Goal: Check status: Check status

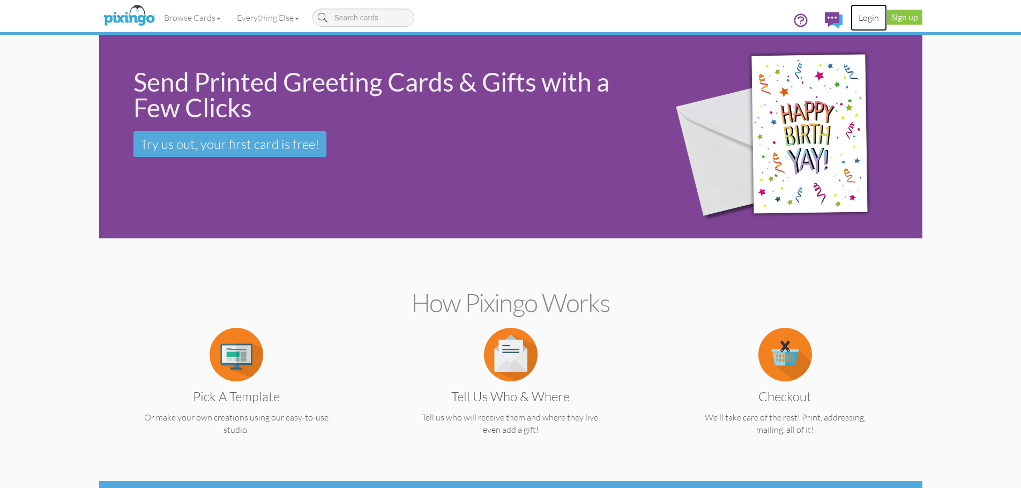
click at [869, 18] on link "Login" at bounding box center [869, 17] width 36 height 27
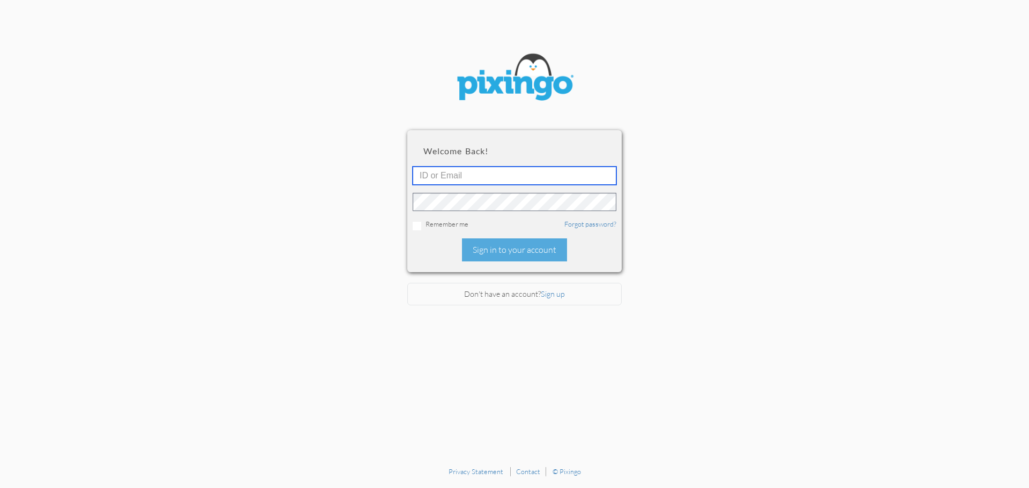
type input "[EMAIL_ADDRESS][DOMAIN_NAME]"
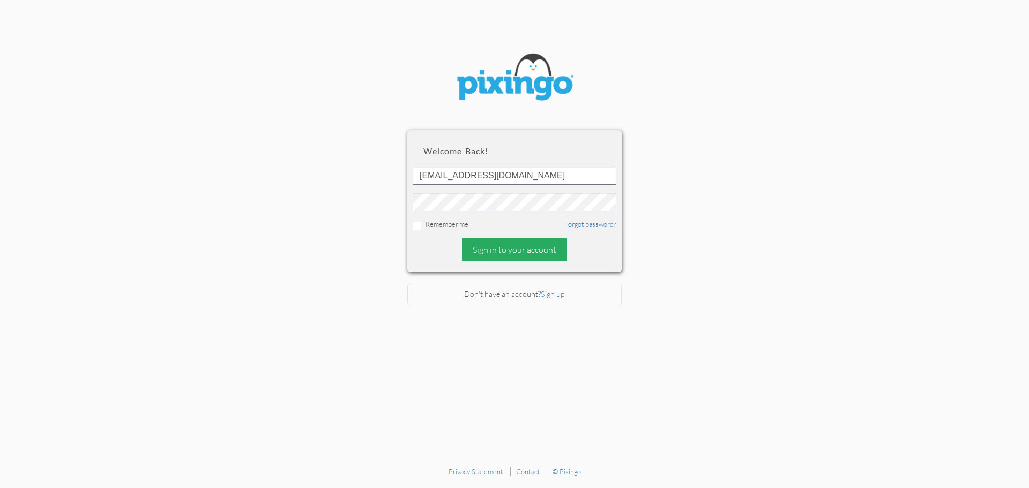
click at [518, 249] on div "Sign in to your account" at bounding box center [514, 250] width 105 height 23
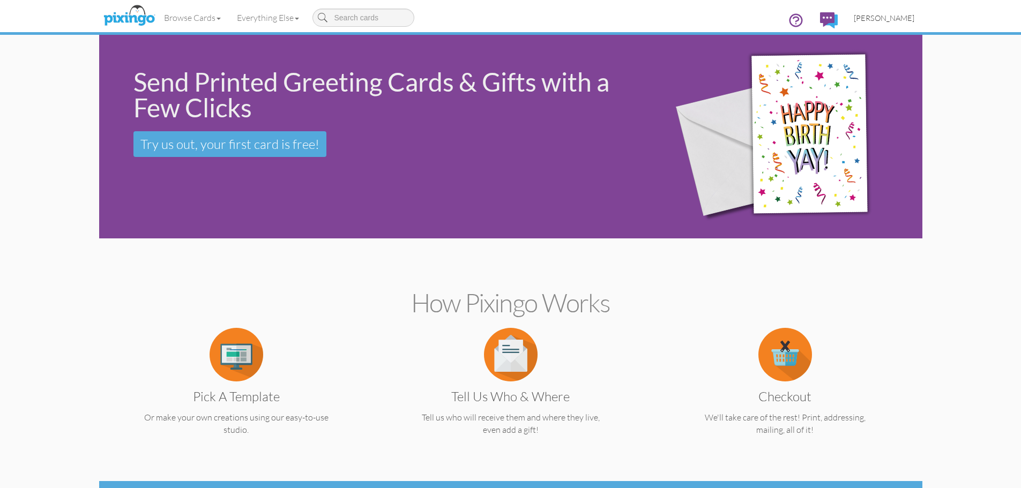
click at [891, 19] on span "[PERSON_NAME]" at bounding box center [884, 17] width 61 height 9
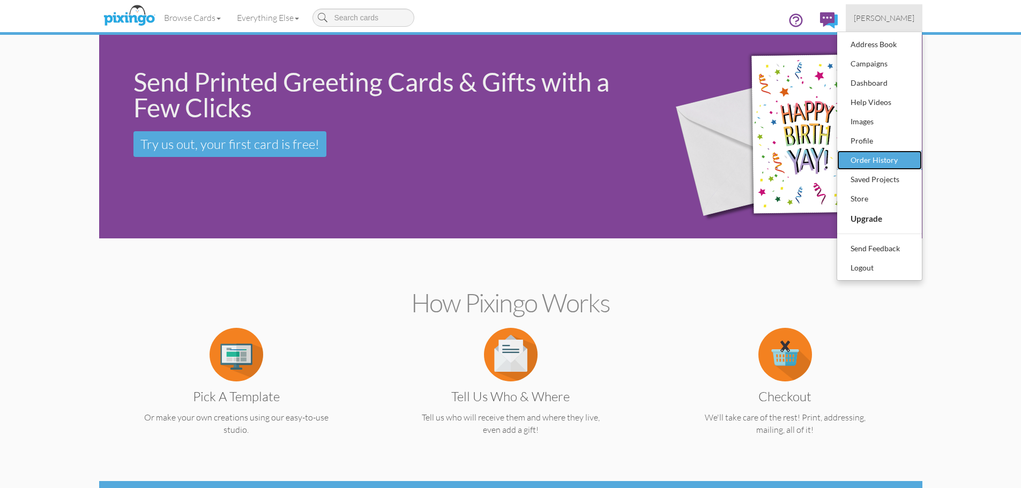
click at [871, 164] on div "Order History" at bounding box center [879, 160] width 63 height 16
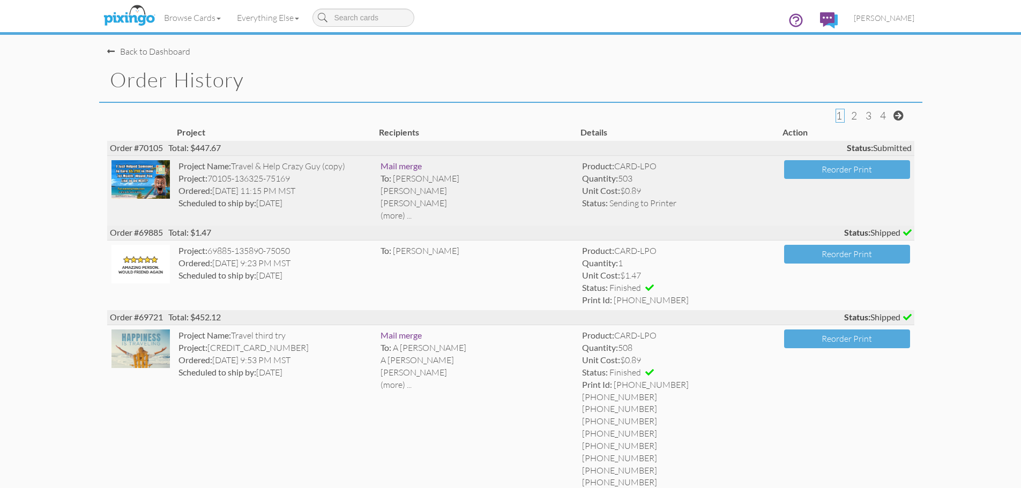
click at [153, 183] on img at bounding box center [141, 179] width 59 height 39
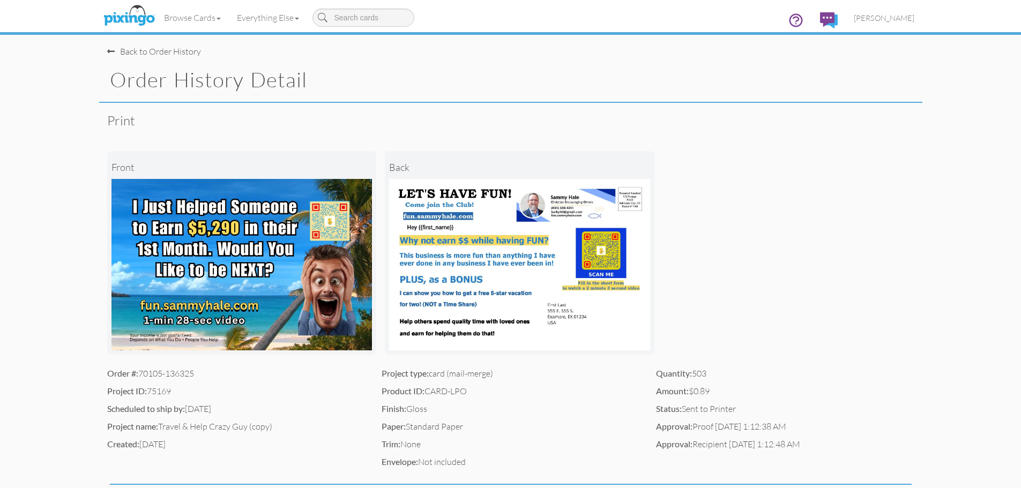
click at [145, 51] on div "Back to Order History" at bounding box center [154, 52] width 94 height 12
